Goal: Information Seeking & Learning: Check status

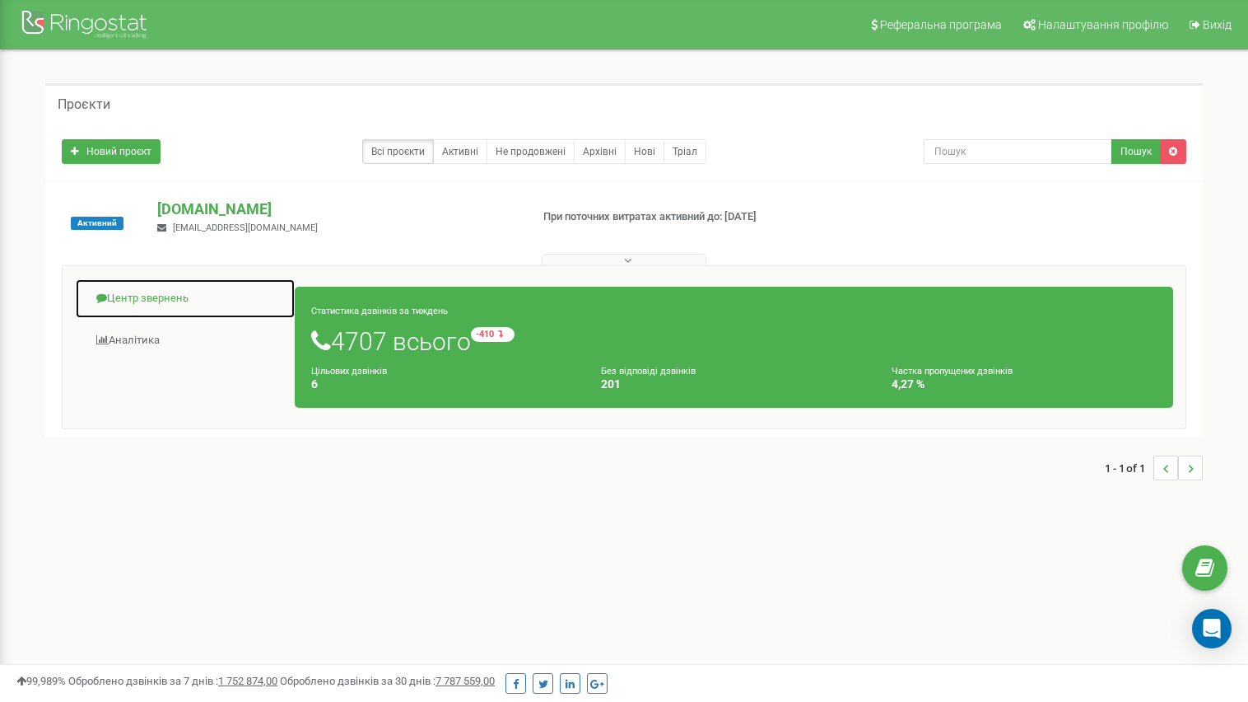
click at [175, 296] on link "Центр звернень" at bounding box center [185, 298] width 221 height 40
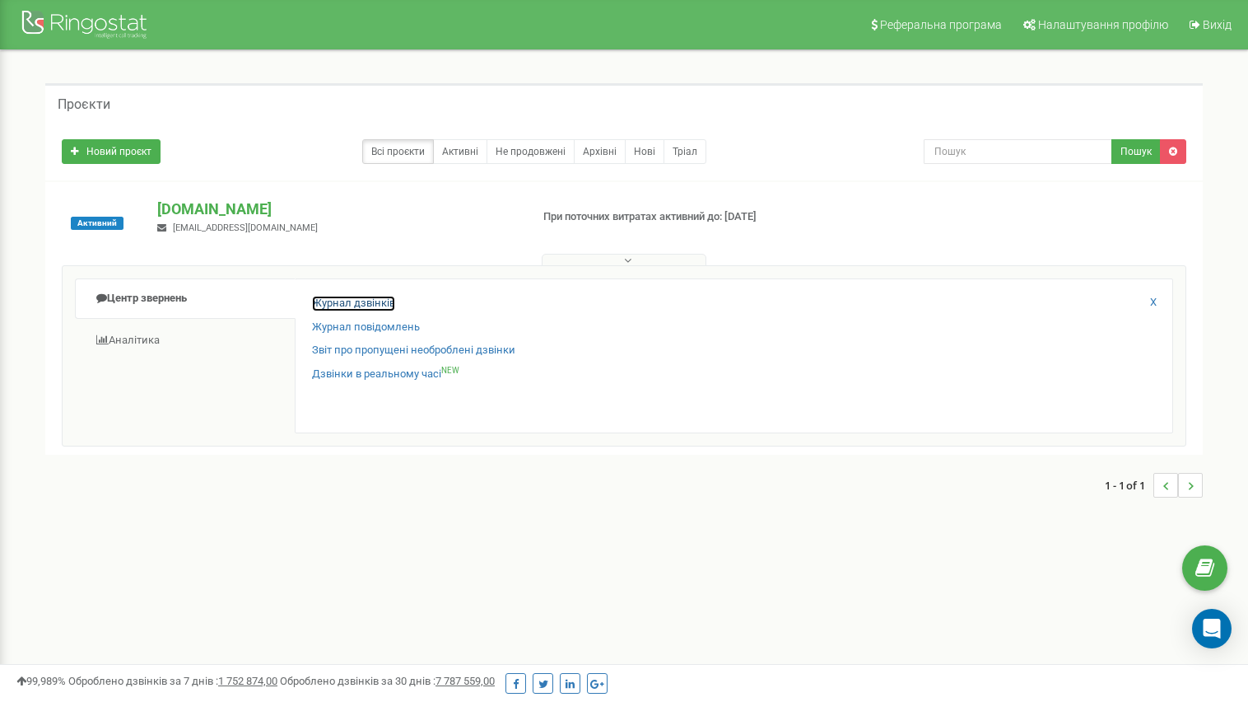
click at [355, 301] on link "Журнал дзвінків" at bounding box center [353, 304] width 83 height 16
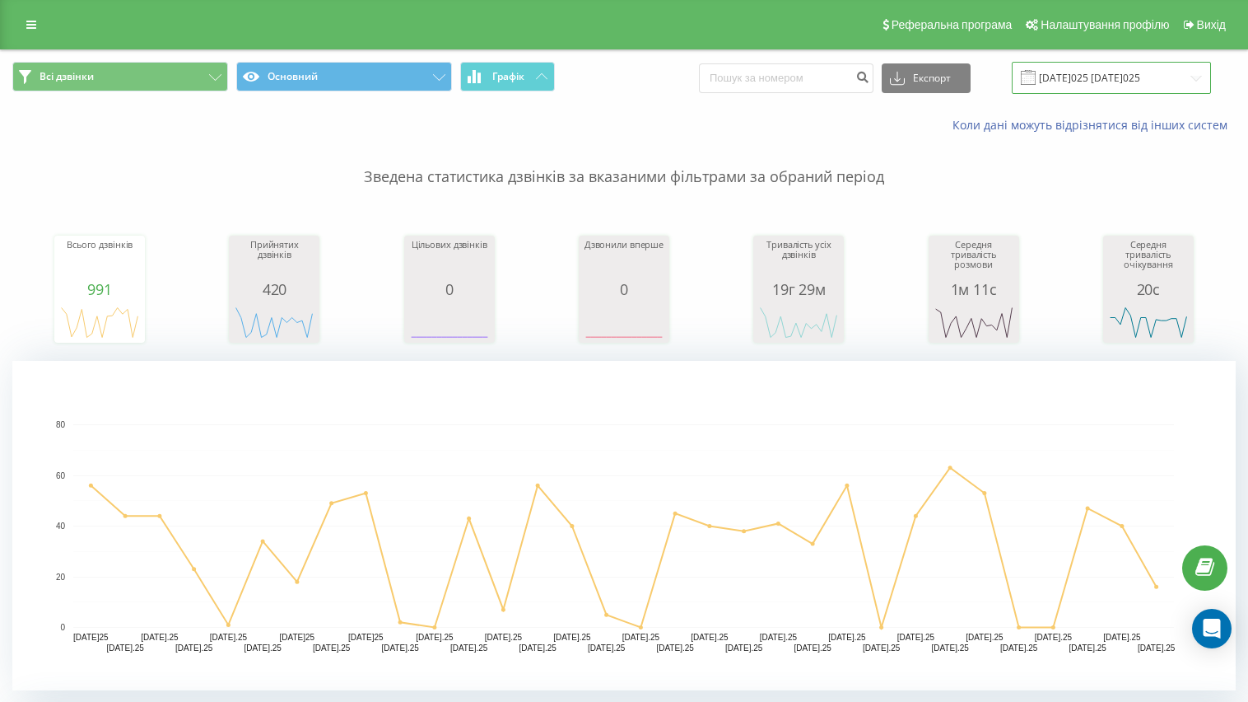
click at [1104, 81] on input "[DATE]025 [DATE]025" at bounding box center [1111, 78] width 199 height 32
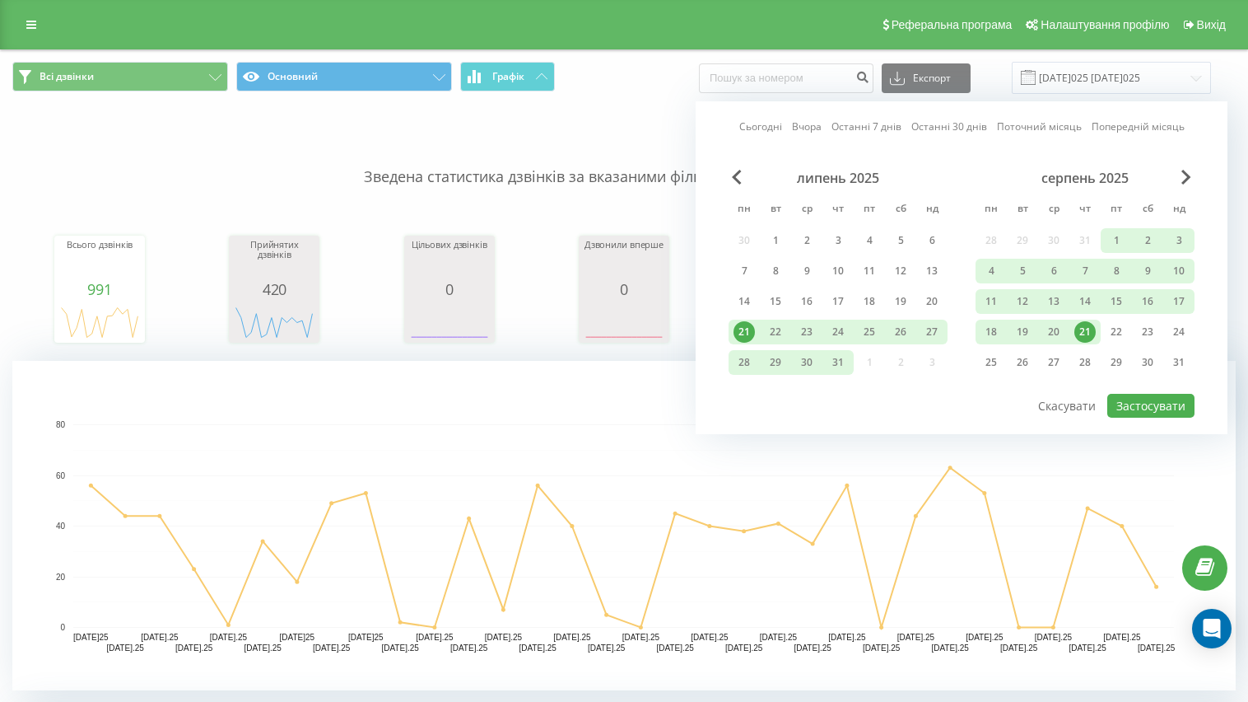
click at [1085, 340] on div "21" at bounding box center [1085, 331] width 21 height 21
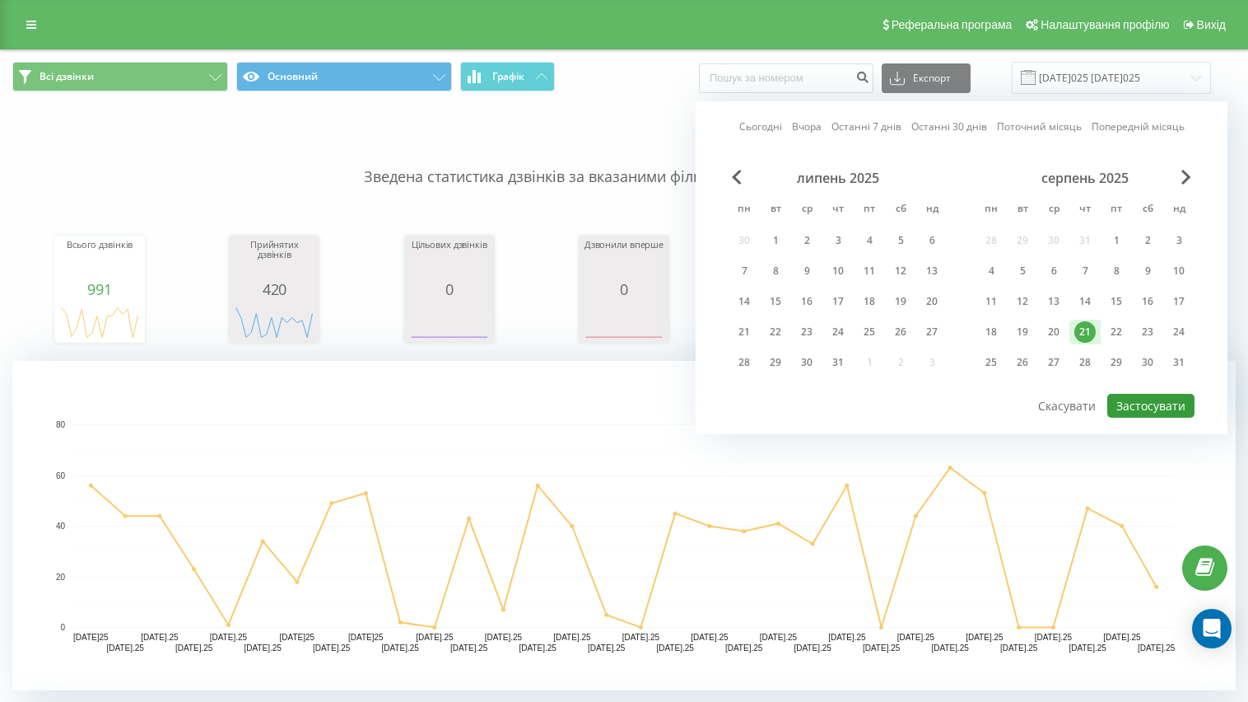
click at [1136, 400] on button "Застосувати" at bounding box center [1151, 406] width 87 height 24
type input "[DATE]025 [DATE]025"
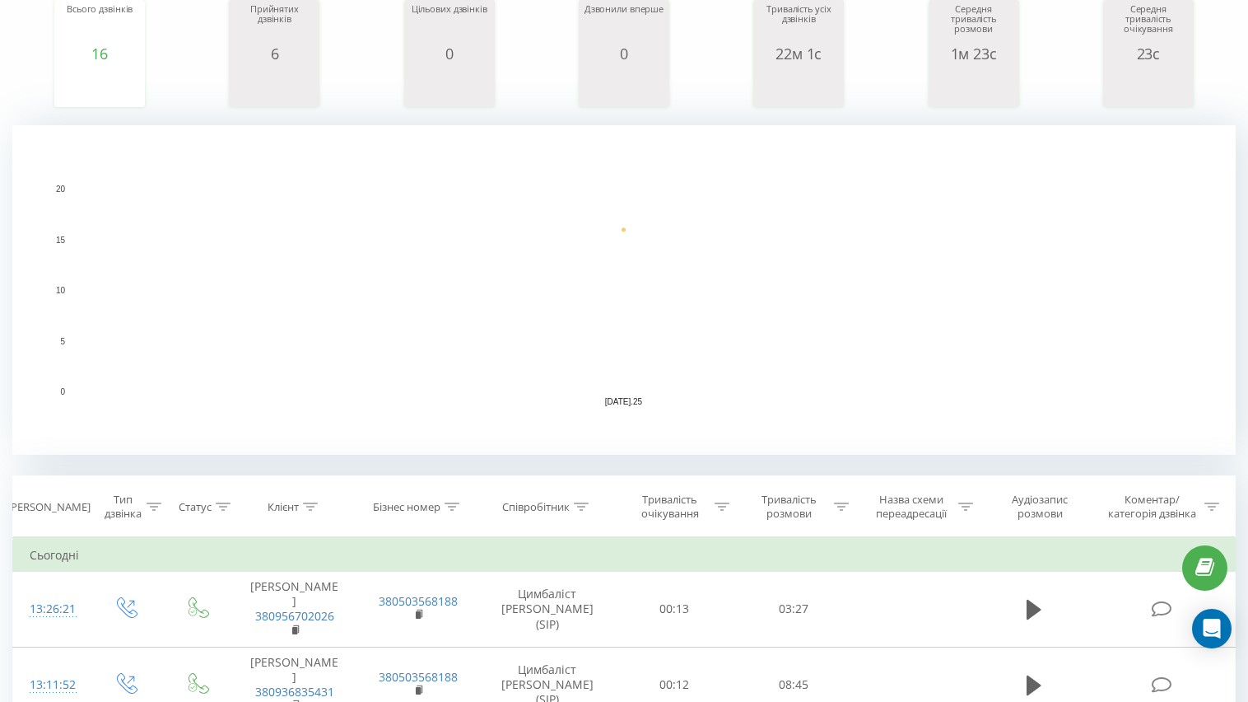
scroll to position [412, 0]
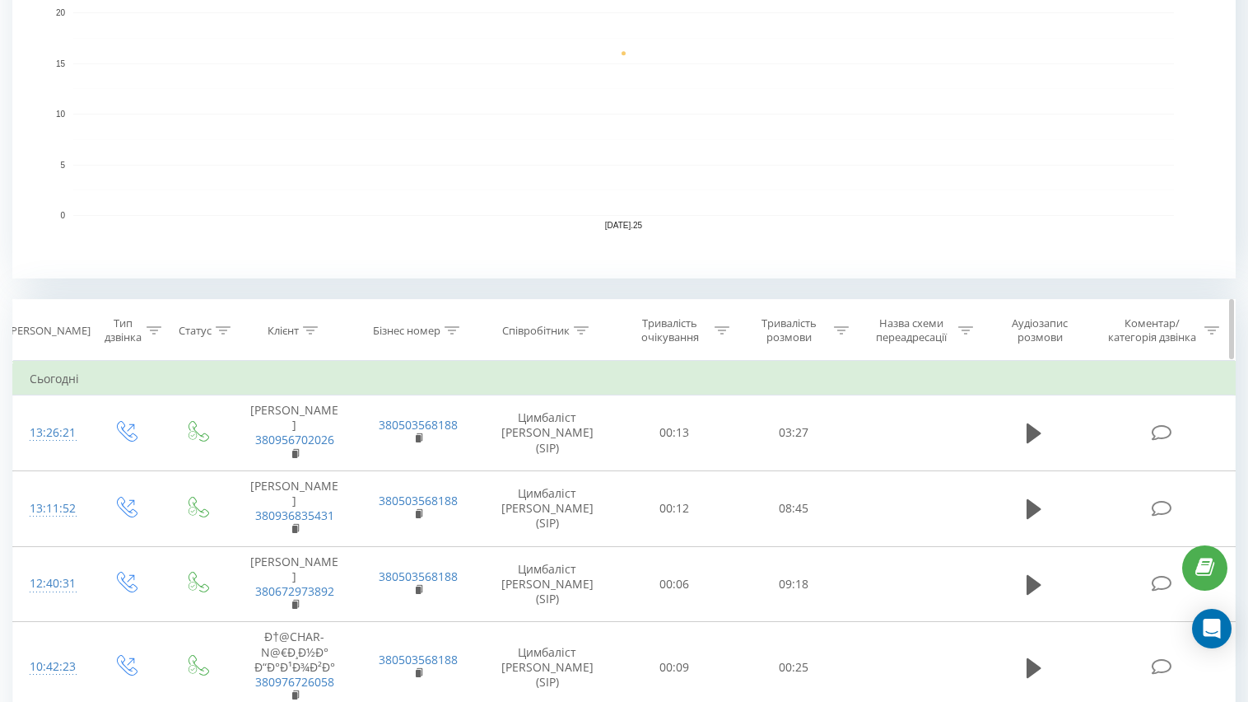
click at [837, 332] on icon at bounding box center [841, 330] width 15 height 8
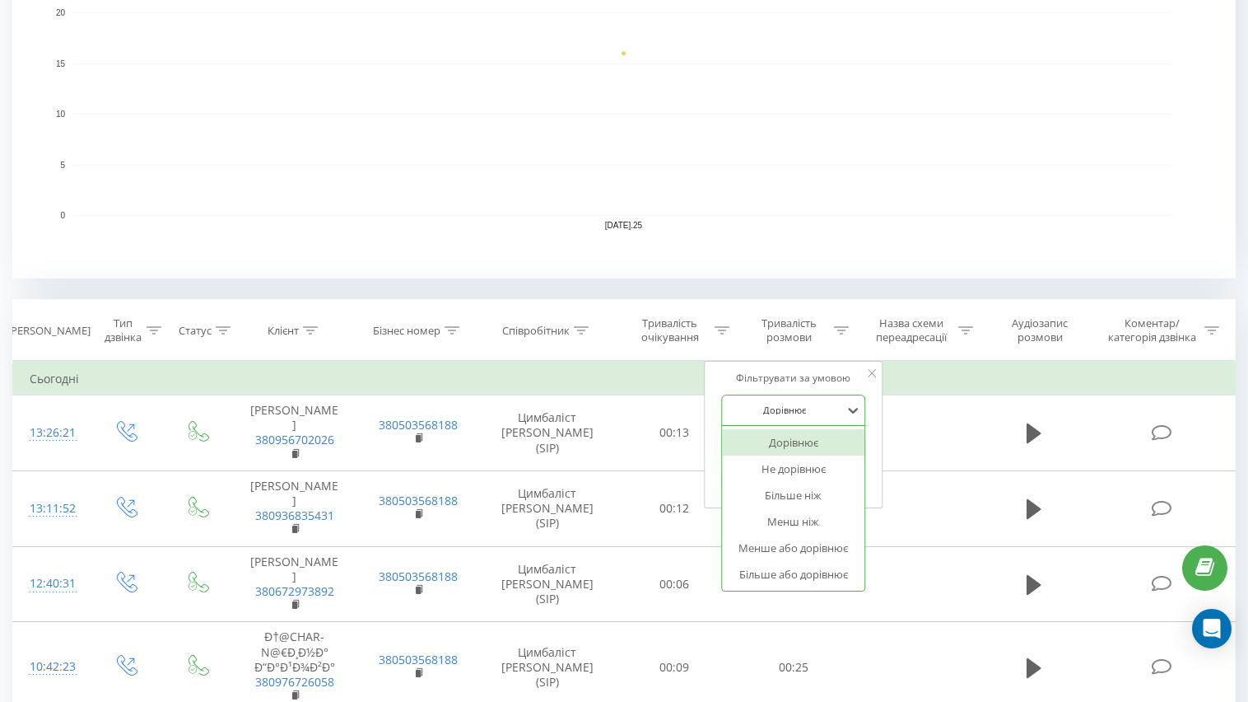
click at [818, 412] on div at bounding box center [784, 410] width 117 height 16
click at [814, 497] on div "Більше ніж" at bounding box center [793, 495] width 143 height 26
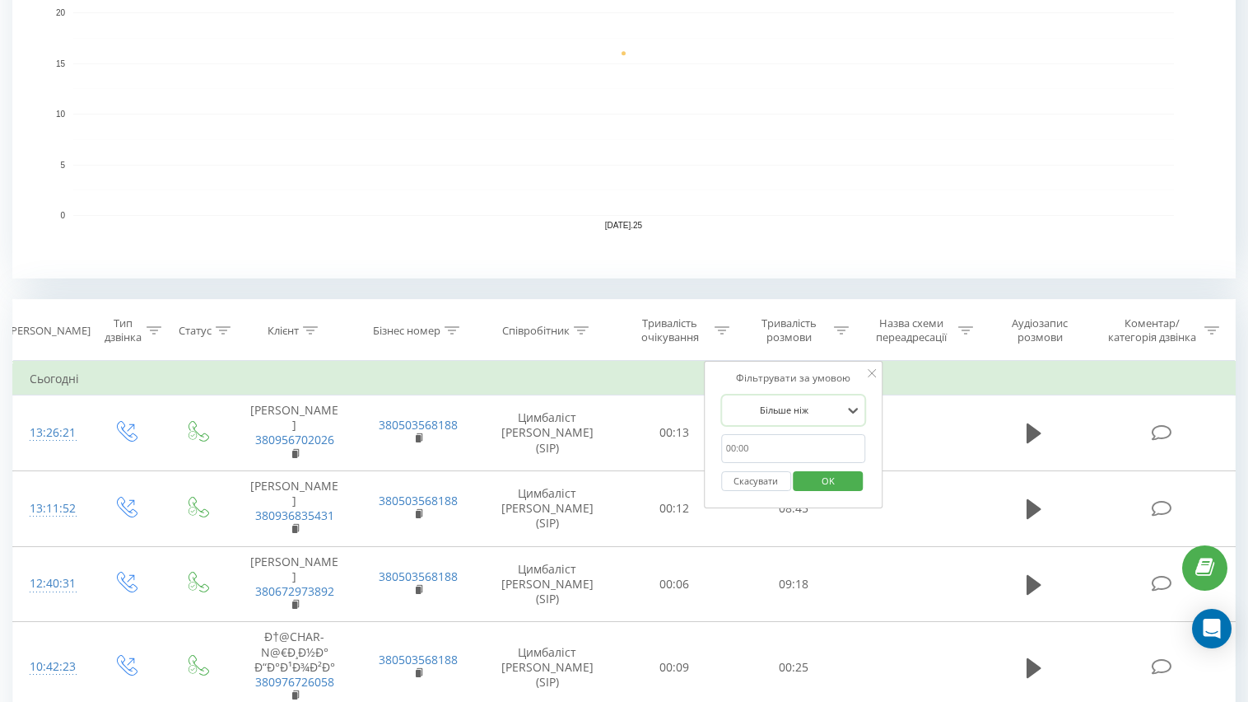
click at [815, 446] on input "text" at bounding box center [793, 448] width 145 height 29
type input "10.00"
click at [837, 480] on span "OK" at bounding box center [828, 481] width 46 height 26
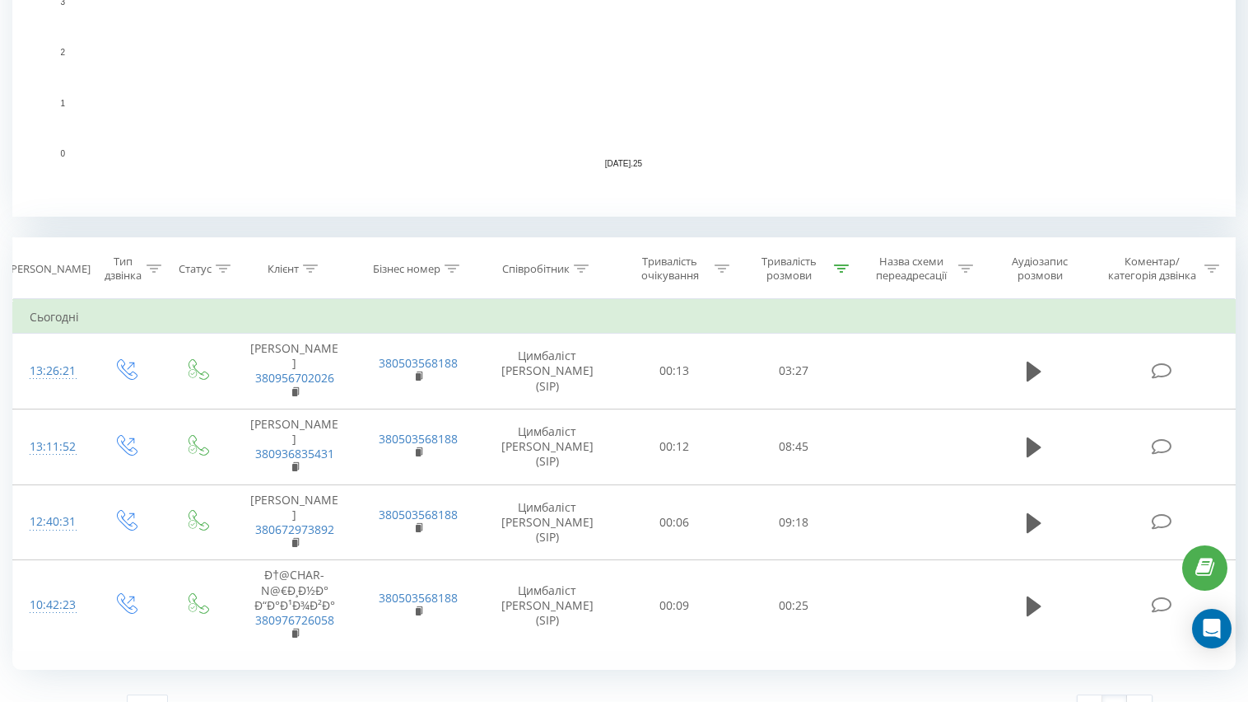
scroll to position [503, 0]
